Goal: Task Accomplishment & Management: Complete application form

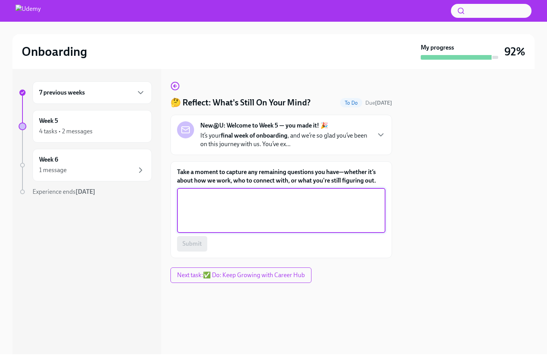
click at [232, 211] on textarea "Take a moment to capture any remaining questions you have—whether it’s about ho…" at bounding box center [281, 210] width 199 height 37
type textarea "N/A"
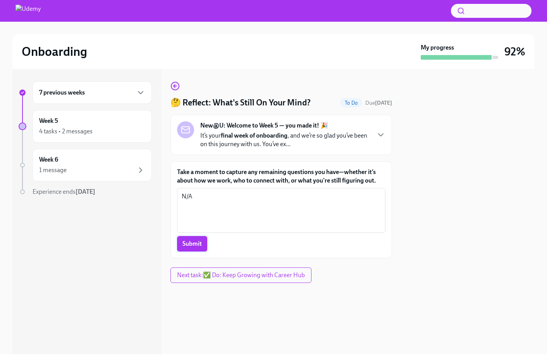
click at [196, 241] on span "Submit" at bounding box center [192, 244] width 19 height 8
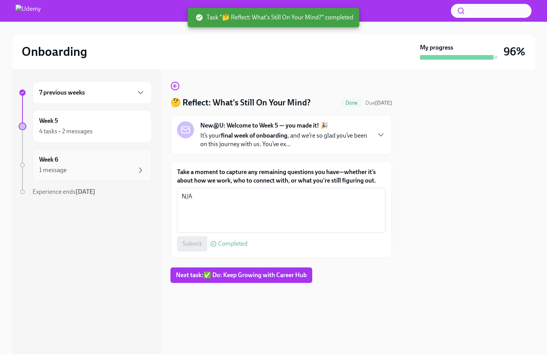
click at [116, 171] on div "1 message" at bounding box center [92, 170] width 106 height 9
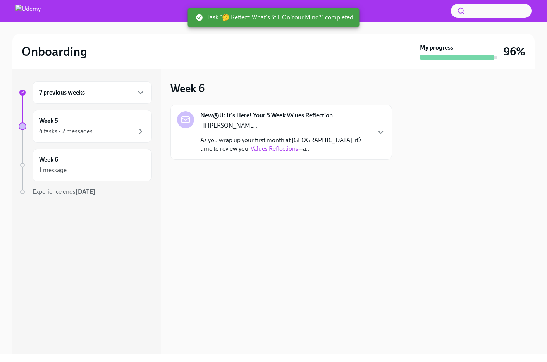
click at [308, 123] on p "Hi [PERSON_NAME]," at bounding box center [285, 125] width 170 height 9
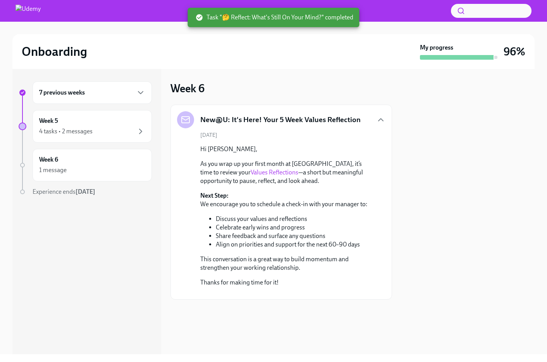
scroll to position [12, 0]
click at [251, 169] on link "Values Reflections" at bounding box center [275, 172] width 48 height 7
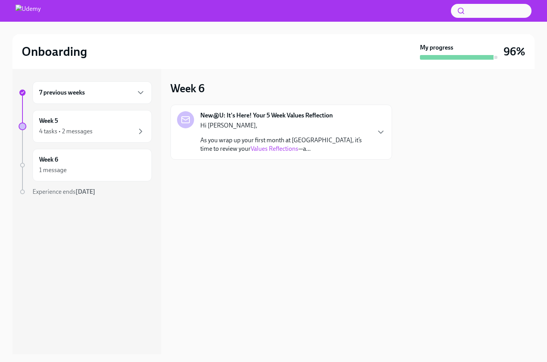
click at [251, 151] on link "Values Reflections" at bounding box center [275, 148] width 48 height 7
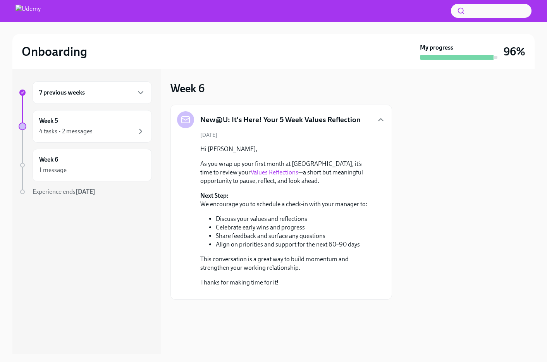
scroll to position [12, 0]
